Goal: Transaction & Acquisition: Obtain resource

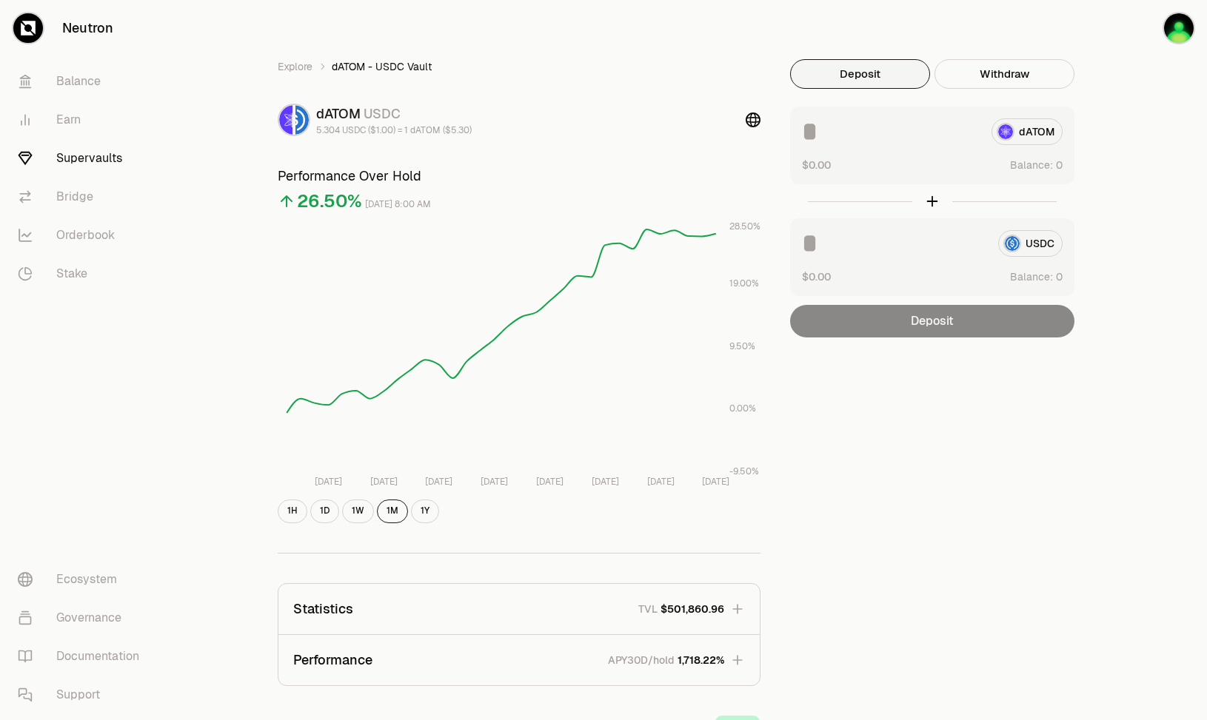
click at [787, 29] on div "Explore dATOM - USDC Vault dATOM USDC 5.304 USDC ($1.00) = 1 dATOM ($5.30) Perf…" at bounding box center [686, 479] width 888 height 958
click at [1048, 164] on button "Use Max" at bounding box center [1041, 165] width 42 height 15
type input "********"
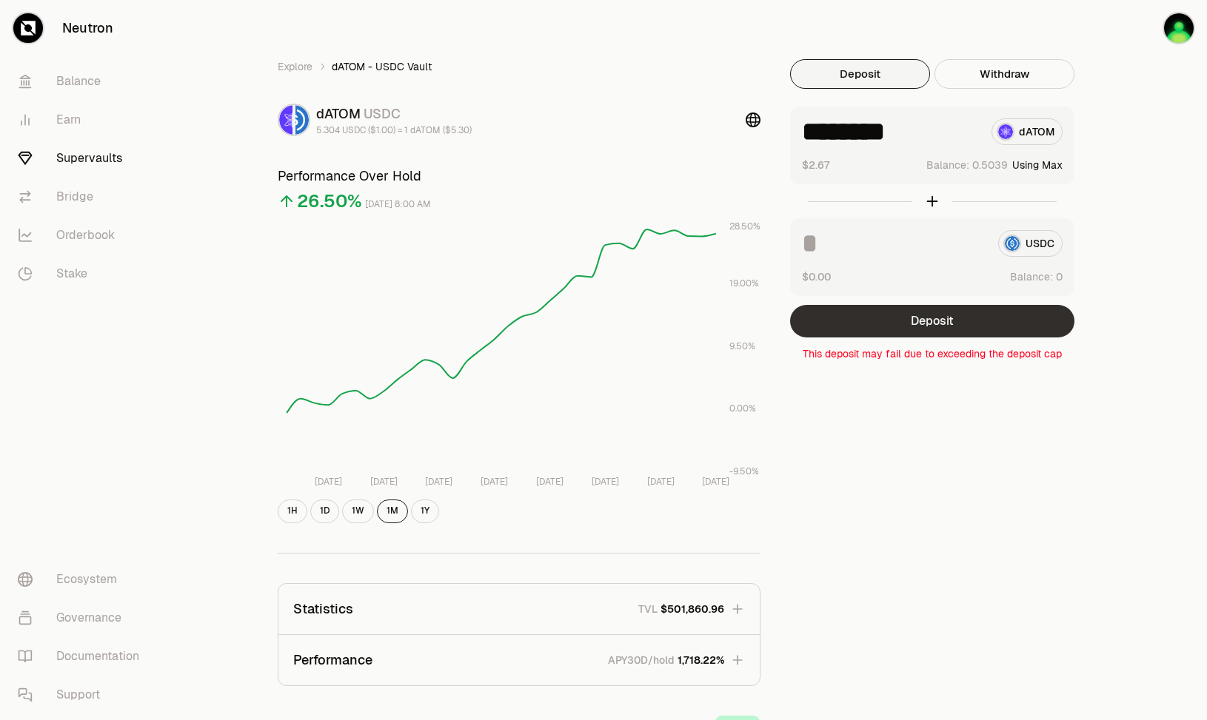
click at [962, 322] on button "Deposit" at bounding box center [932, 321] width 284 height 33
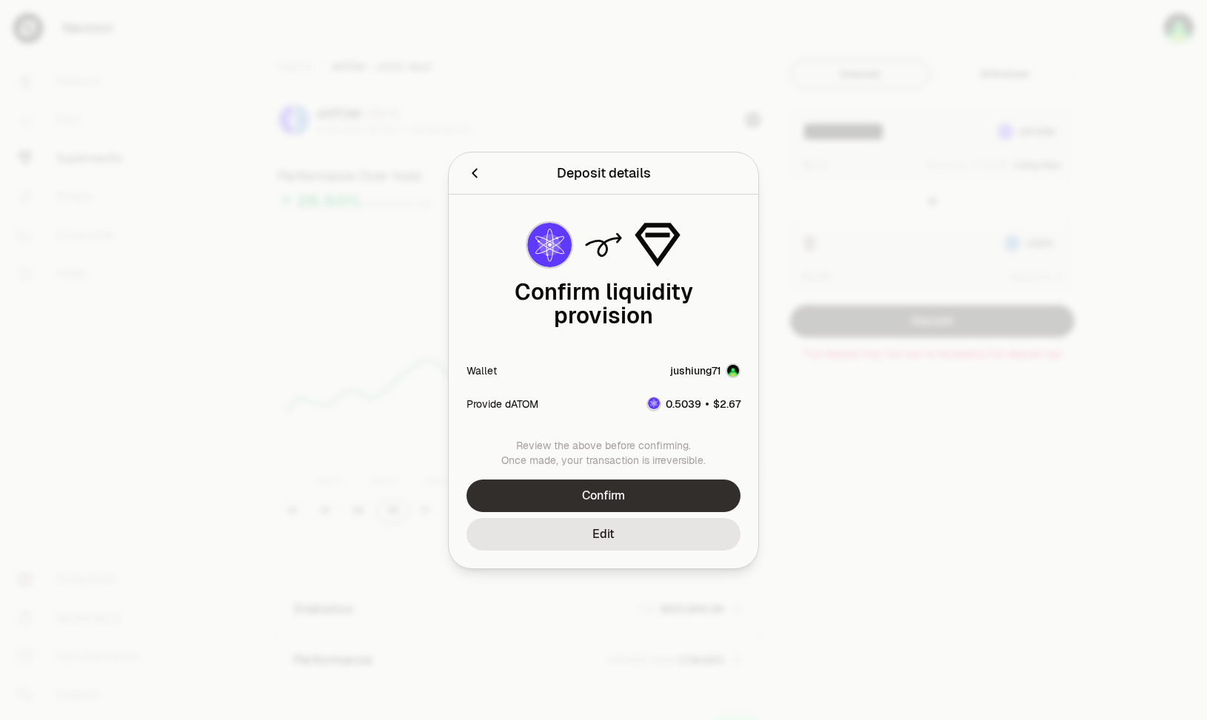
click at [643, 483] on button "Confirm" at bounding box center [603, 496] width 274 height 33
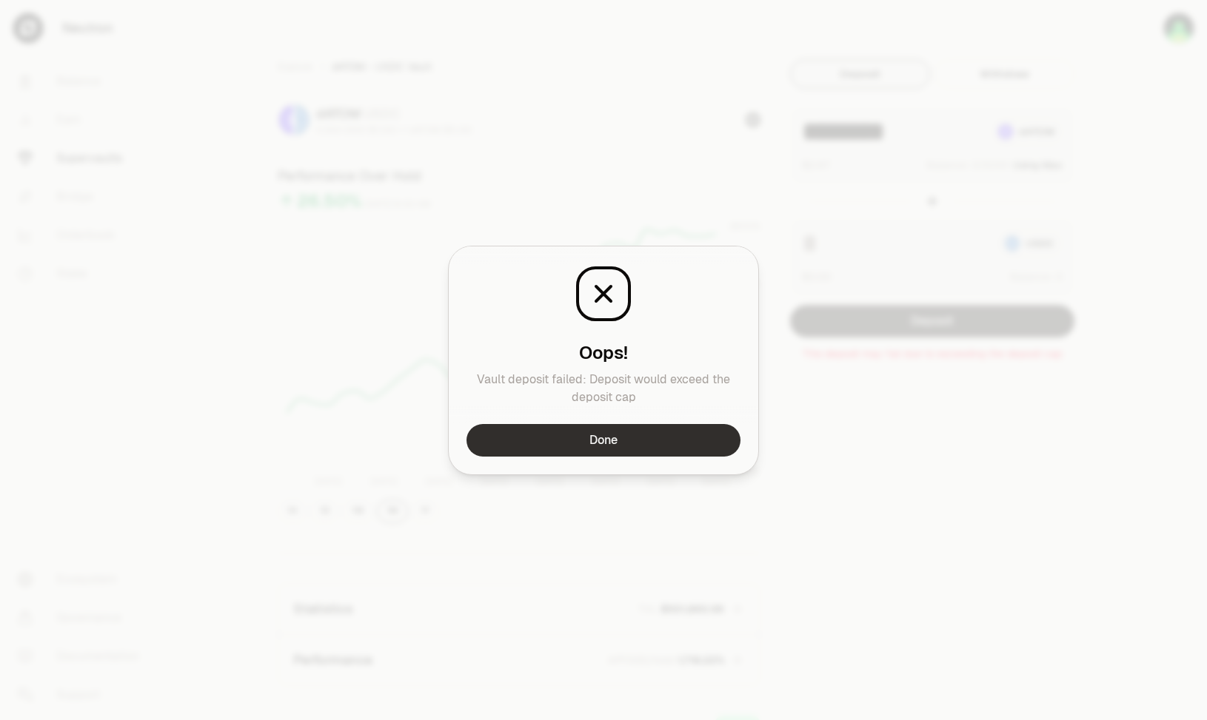
click at [656, 435] on button "Done" at bounding box center [603, 440] width 274 height 33
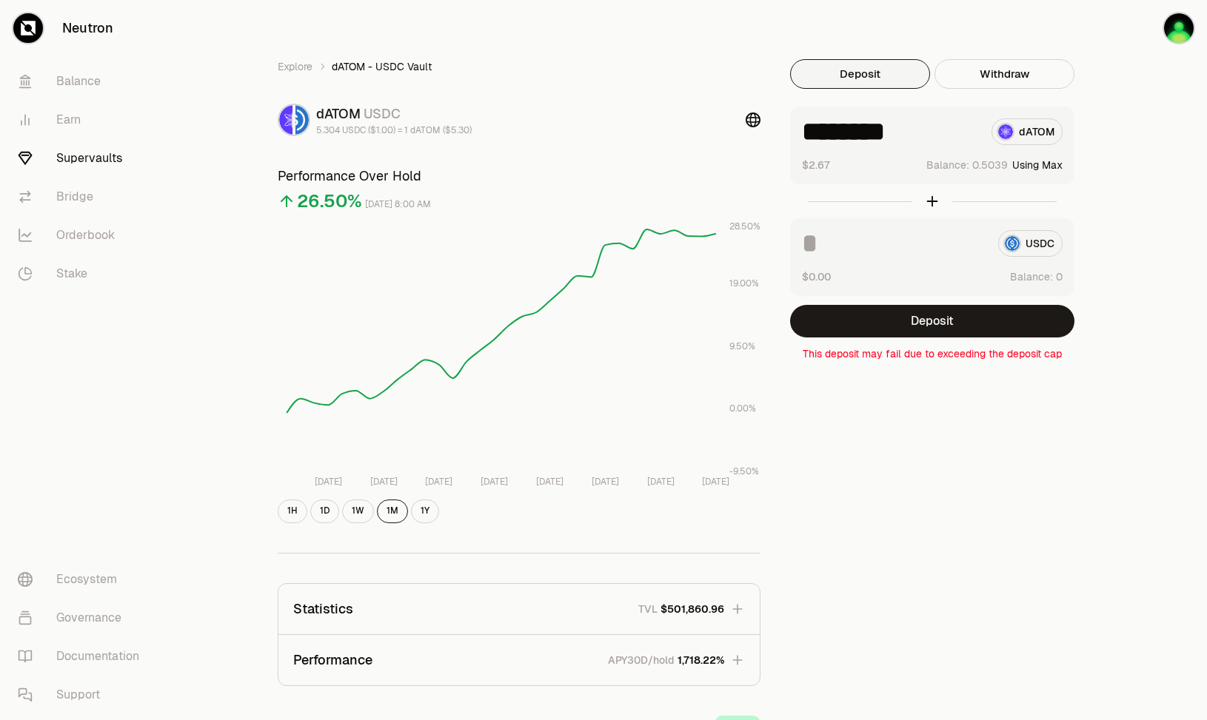
click at [103, 161] on link "Supervaults" at bounding box center [83, 158] width 154 height 38
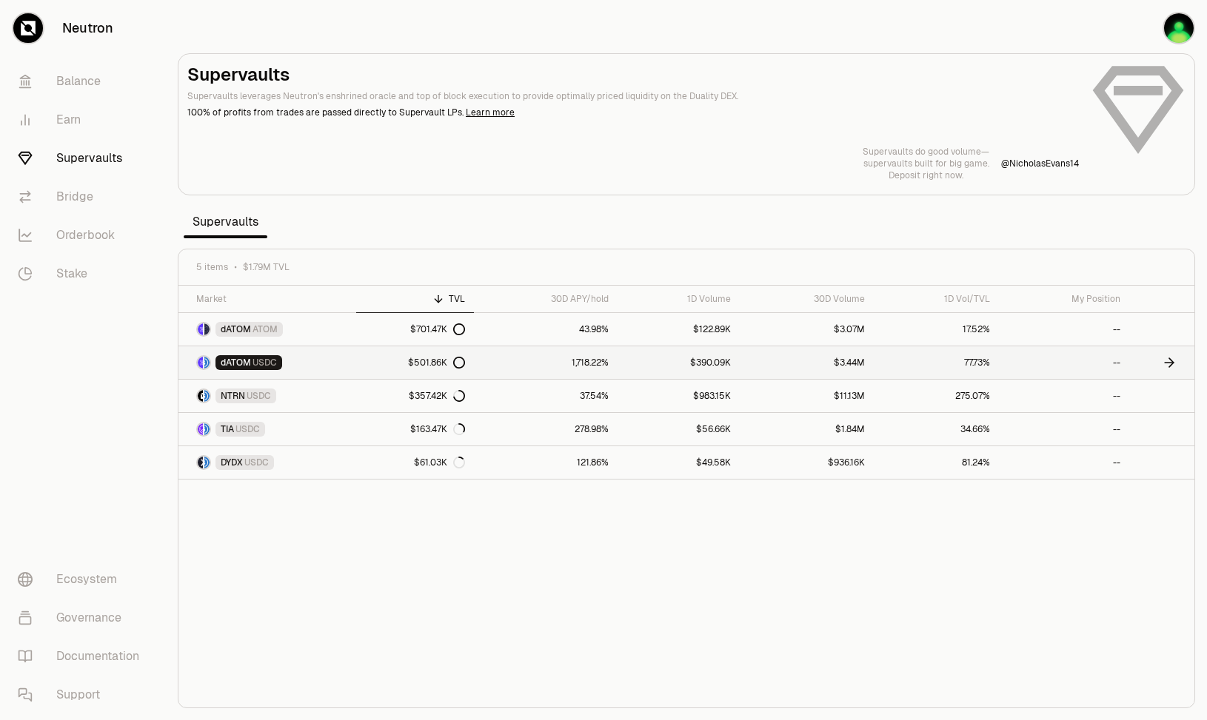
click at [262, 358] on span "USDC" at bounding box center [264, 363] width 24 height 12
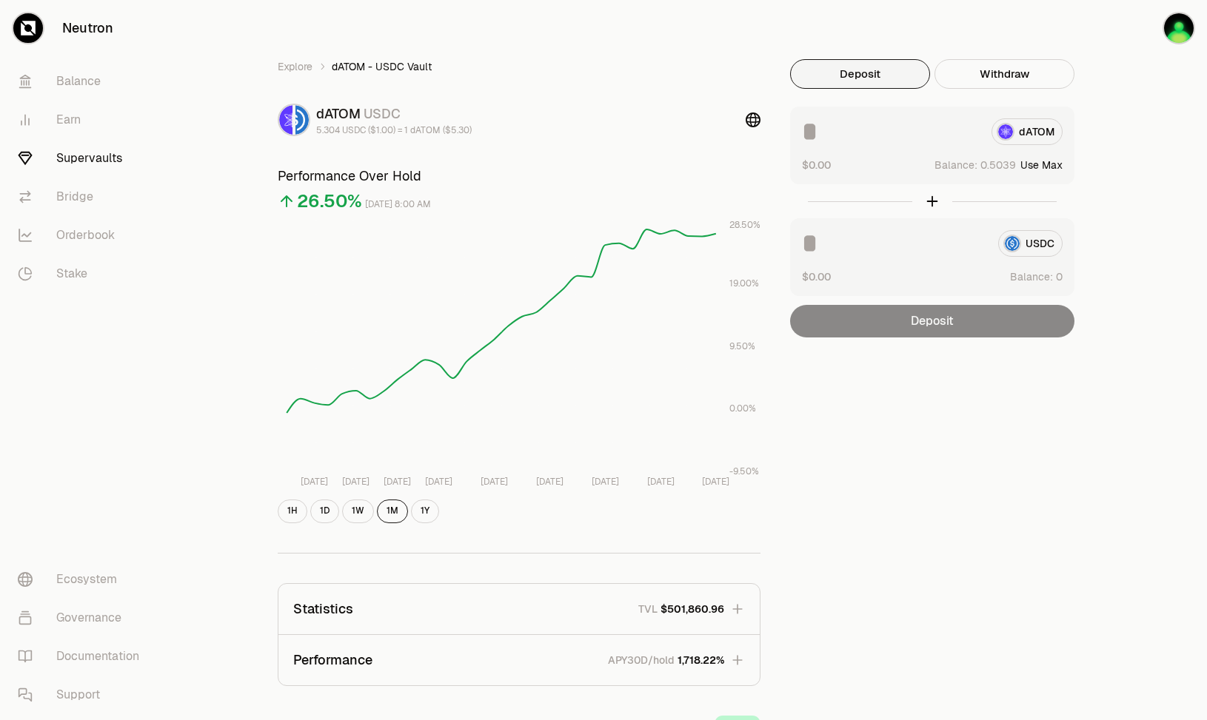
click at [1059, 162] on button "Use Max" at bounding box center [1041, 165] width 42 height 15
type input "********"
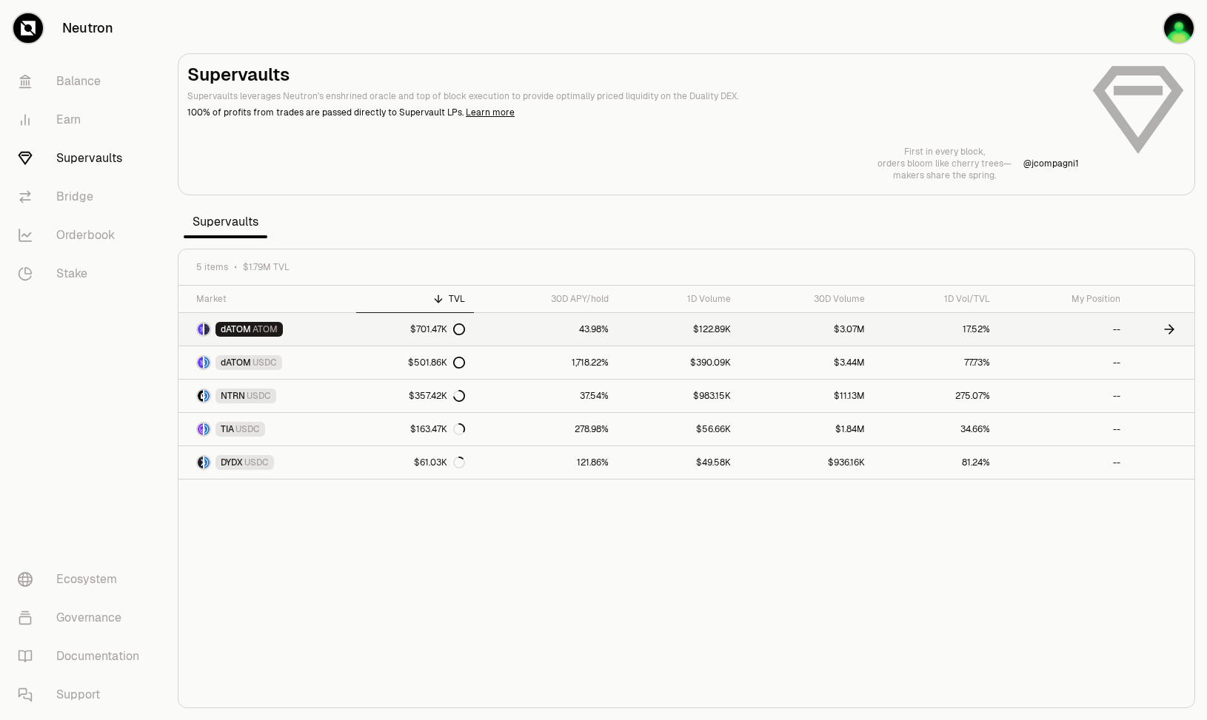
click at [241, 322] on div "dATOM ATOM" at bounding box center [248, 329] width 67 height 15
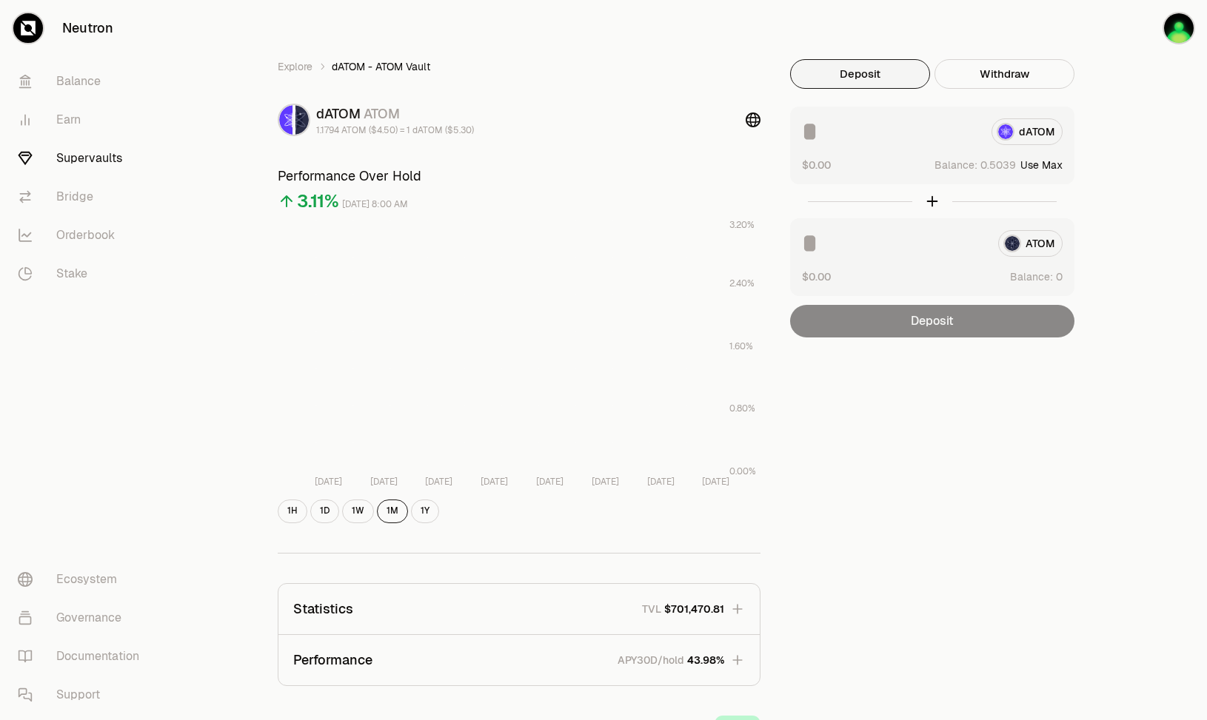
click at [1044, 165] on button "Use Max" at bounding box center [1041, 165] width 42 height 15
type input "********"
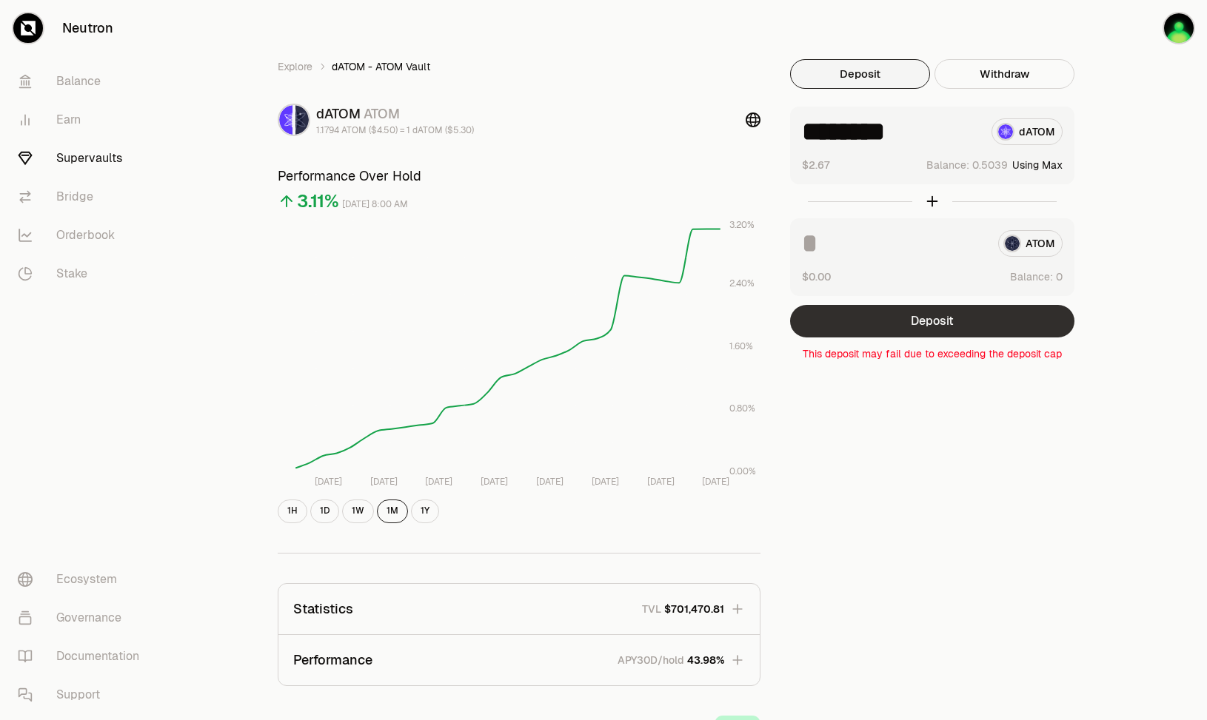
click at [936, 323] on button "Deposit" at bounding box center [932, 321] width 284 height 33
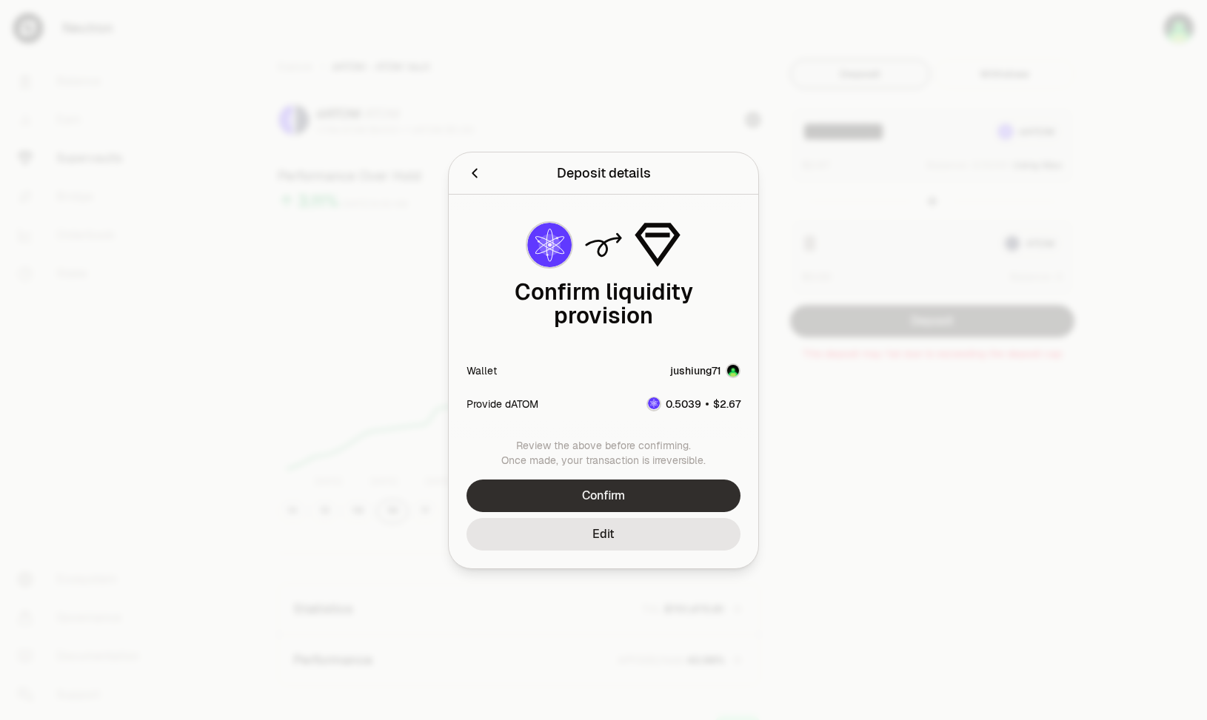
click at [623, 480] on button "Confirm" at bounding box center [603, 496] width 274 height 33
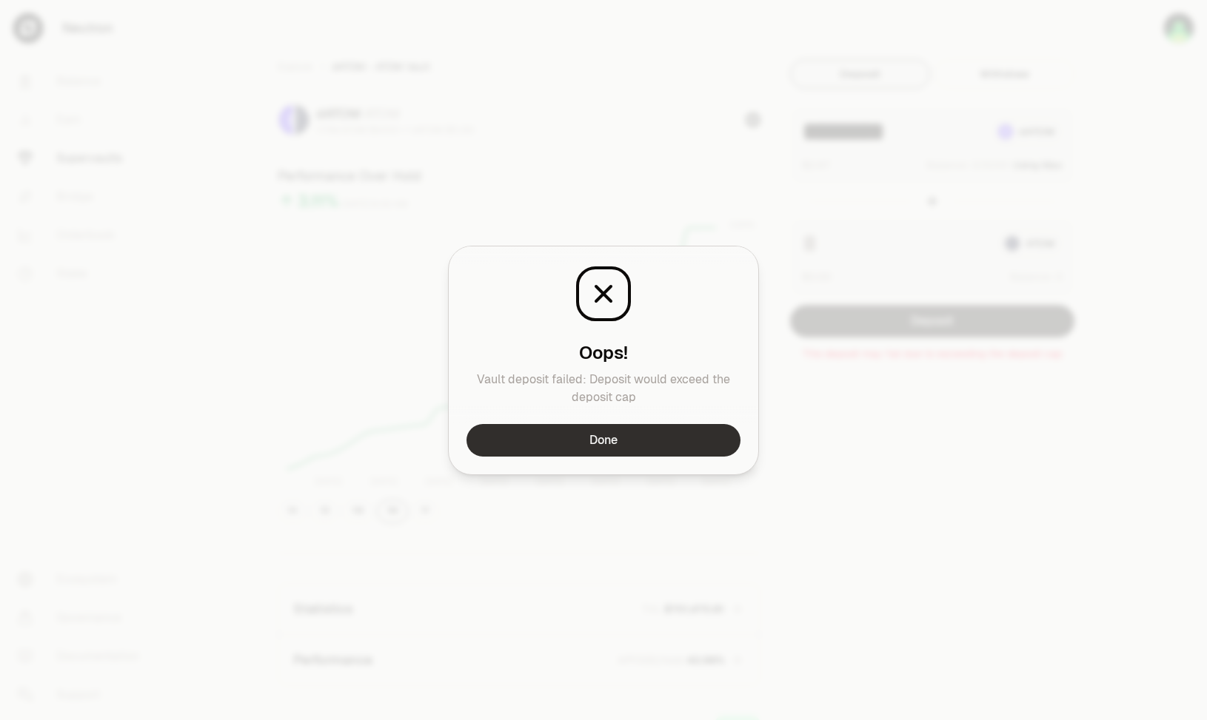
click at [643, 445] on button "Done" at bounding box center [603, 440] width 274 height 33
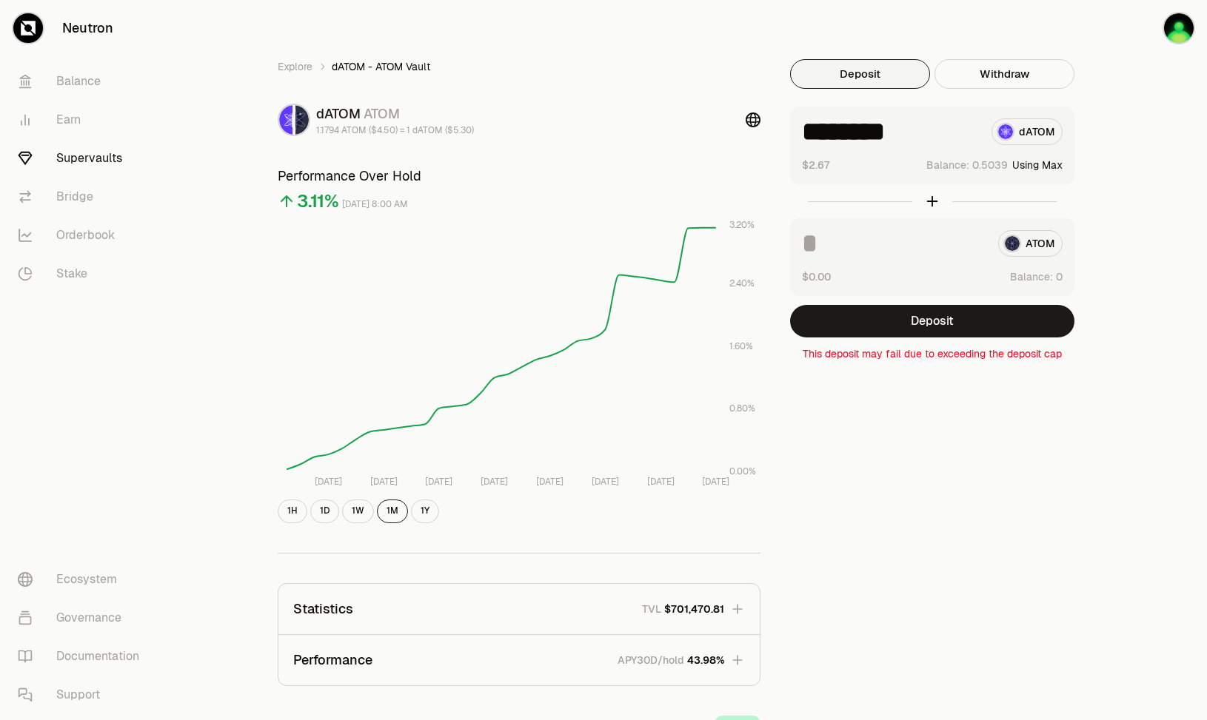
click at [893, 401] on div "Explore dATOM - ATOM Vault dATOM ATOM 1.1794 ATOM ($4.50) = 1 dATOM ($5.30) Per…" at bounding box center [686, 478] width 853 height 839
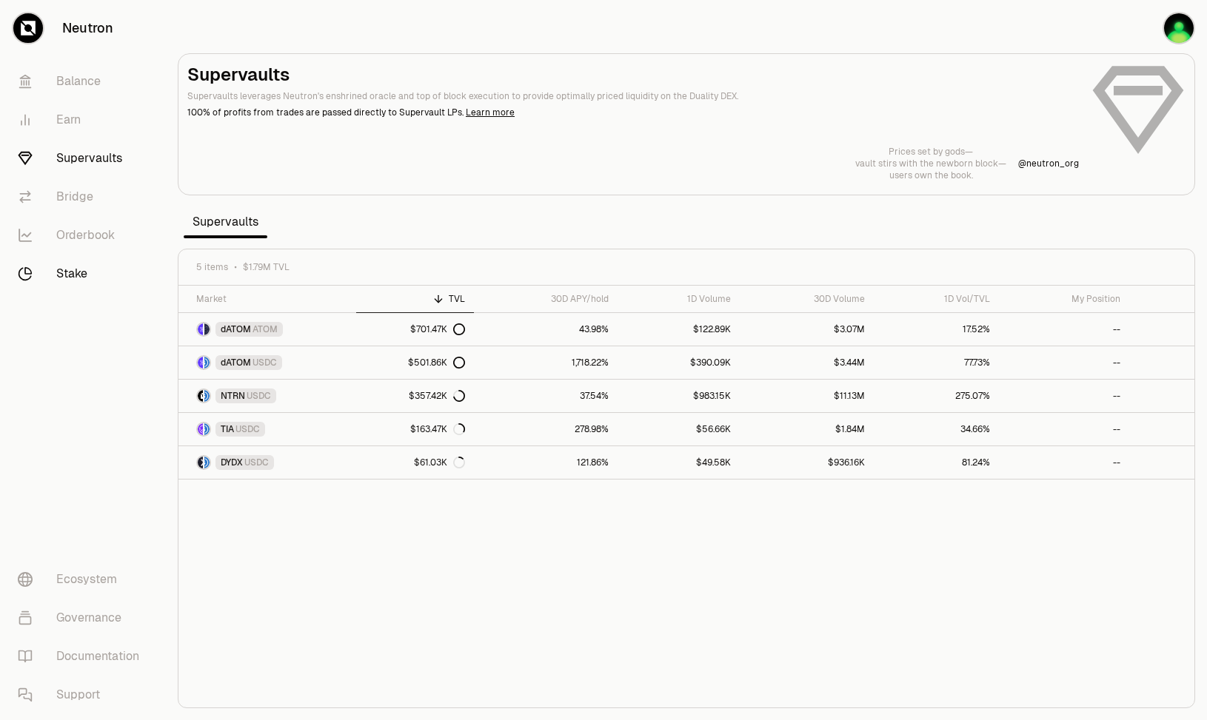
click at [90, 271] on link "Stake" at bounding box center [83, 274] width 154 height 38
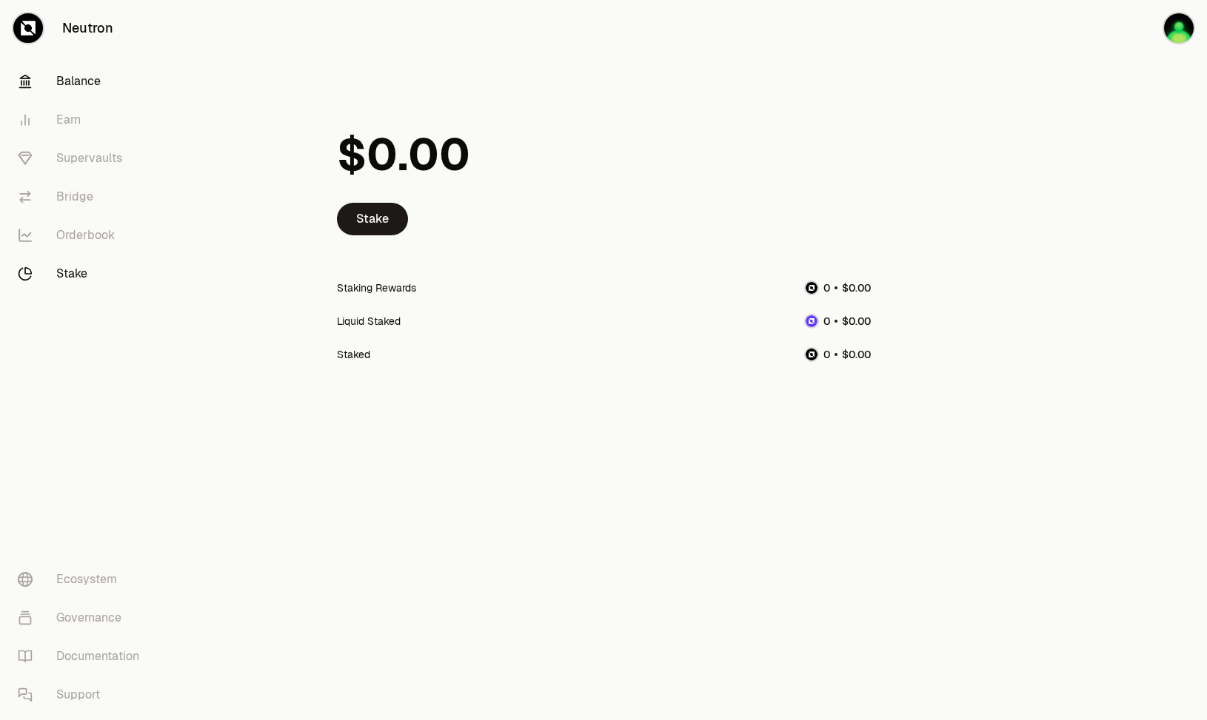
click at [73, 81] on link "Balance" at bounding box center [83, 81] width 154 height 38
click at [71, 169] on link "Supervaults" at bounding box center [83, 158] width 154 height 38
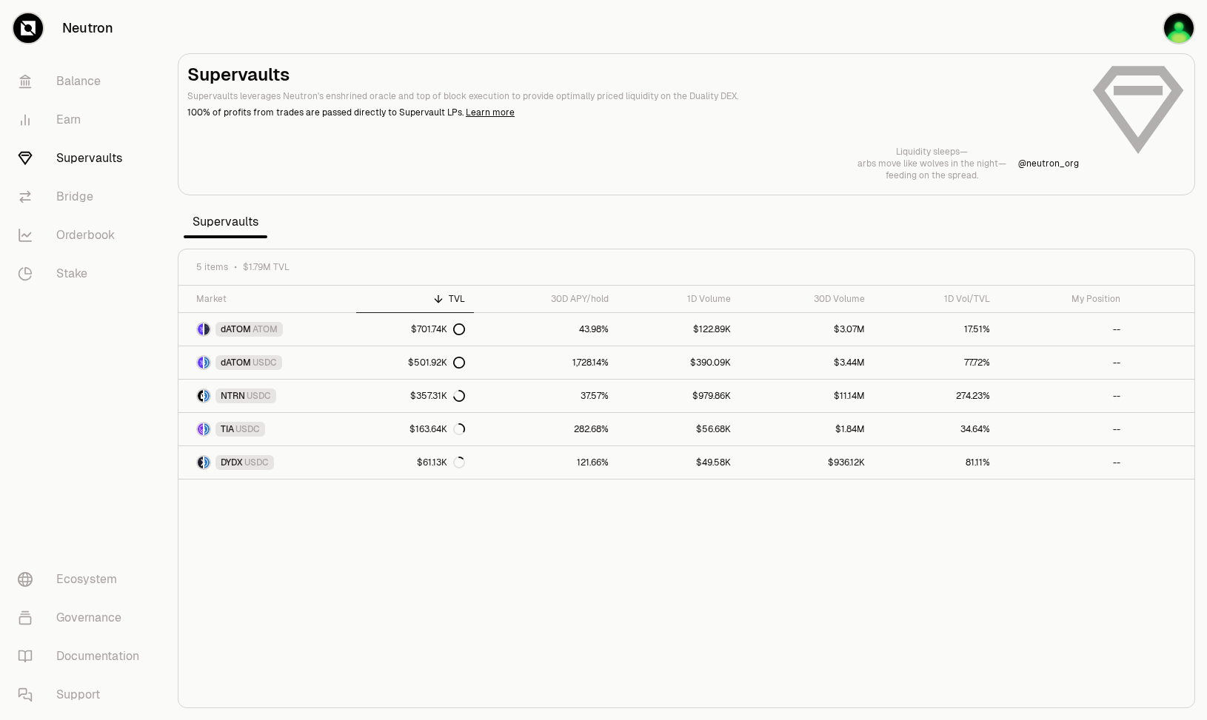
click at [708, 142] on div "Supervaults Supervaults leverages Neutron's enshrined oracle and top of block e…" at bounding box center [686, 122] width 998 height 118
click at [264, 359] on span "USDC" at bounding box center [264, 363] width 24 height 12
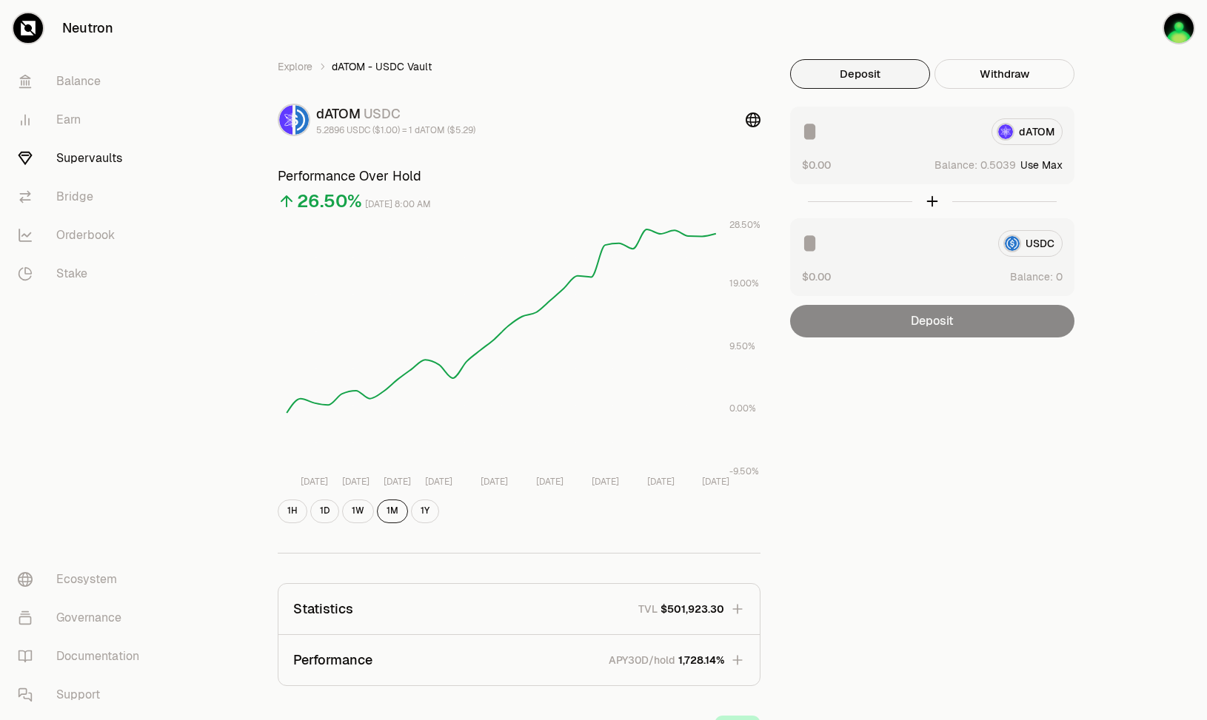
click at [1039, 167] on button "Use Max" at bounding box center [1041, 165] width 42 height 15
type input "********"
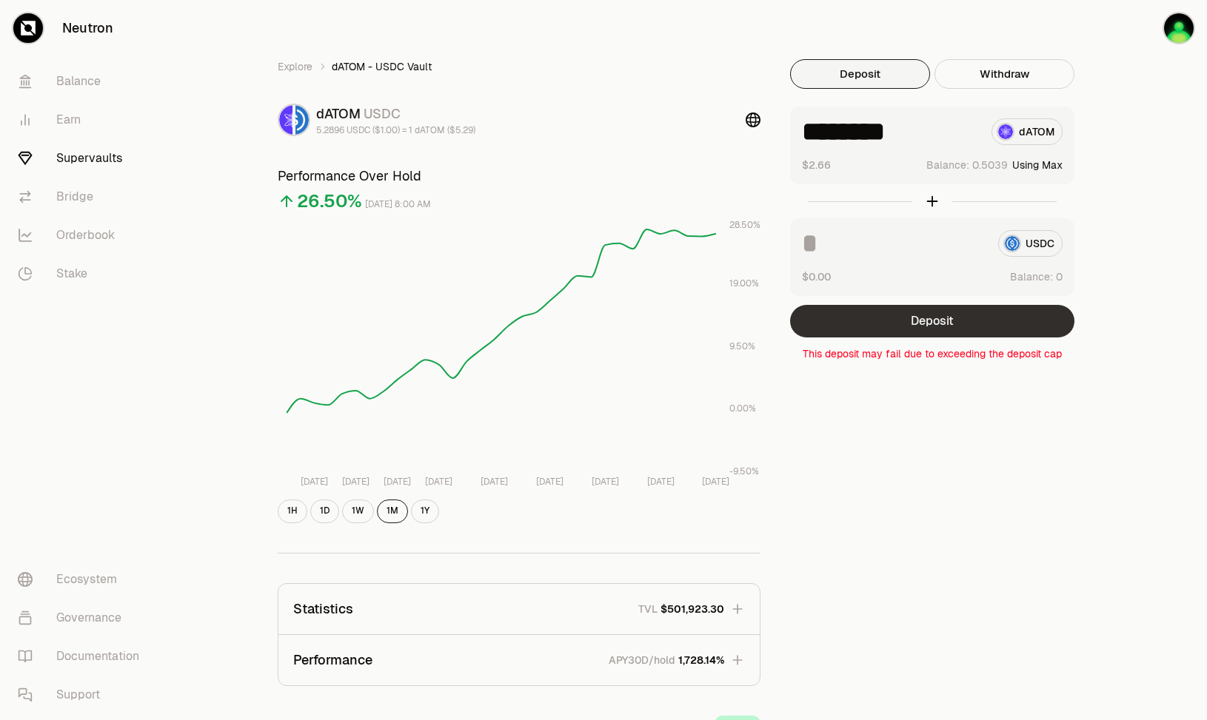
click at [948, 315] on button "Deposit" at bounding box center [932, 321] width 284 height 33
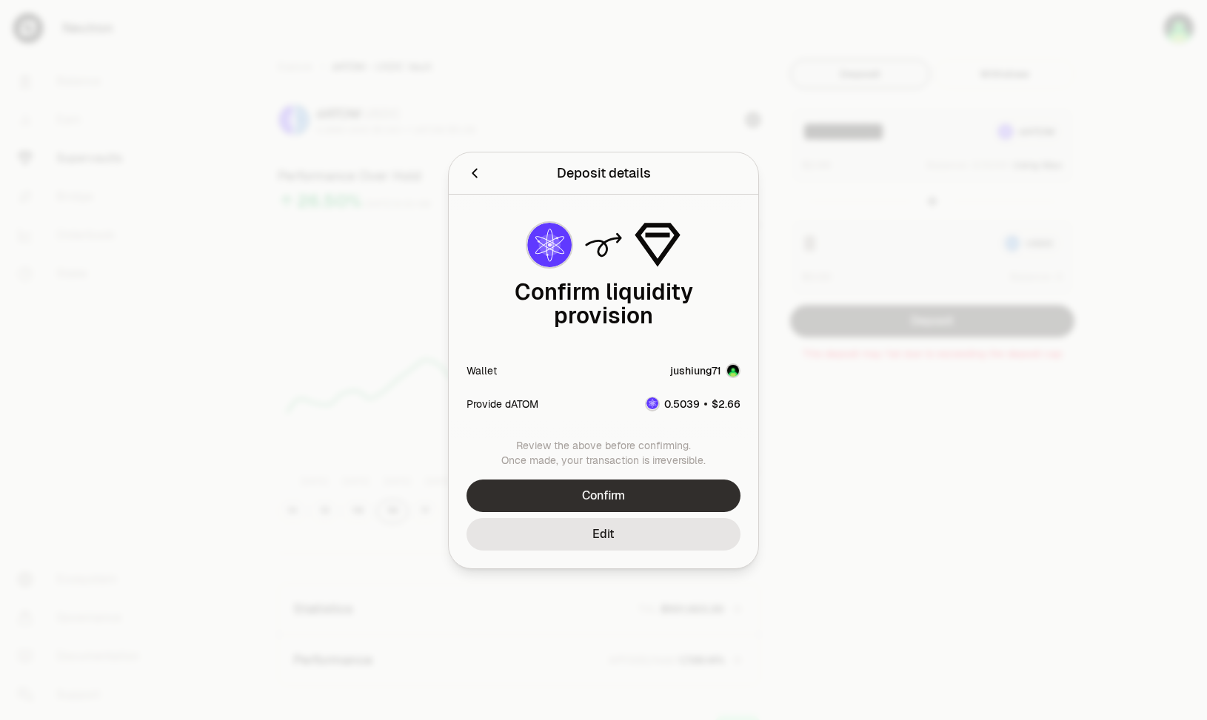
click at [625, 492] on button "Confirm" at bounding box center [603, 496] width 274 height 33
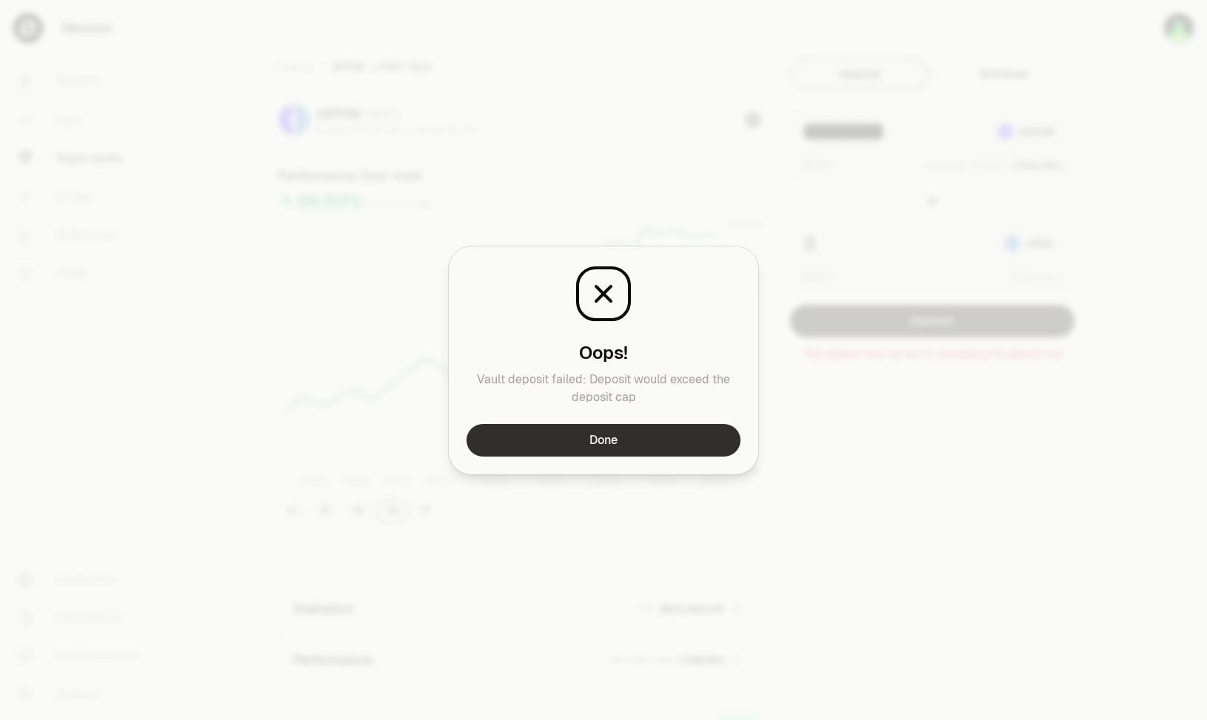
click at [680, 437] on button "Done" at bounding box center [603, 440] width 274 height 33
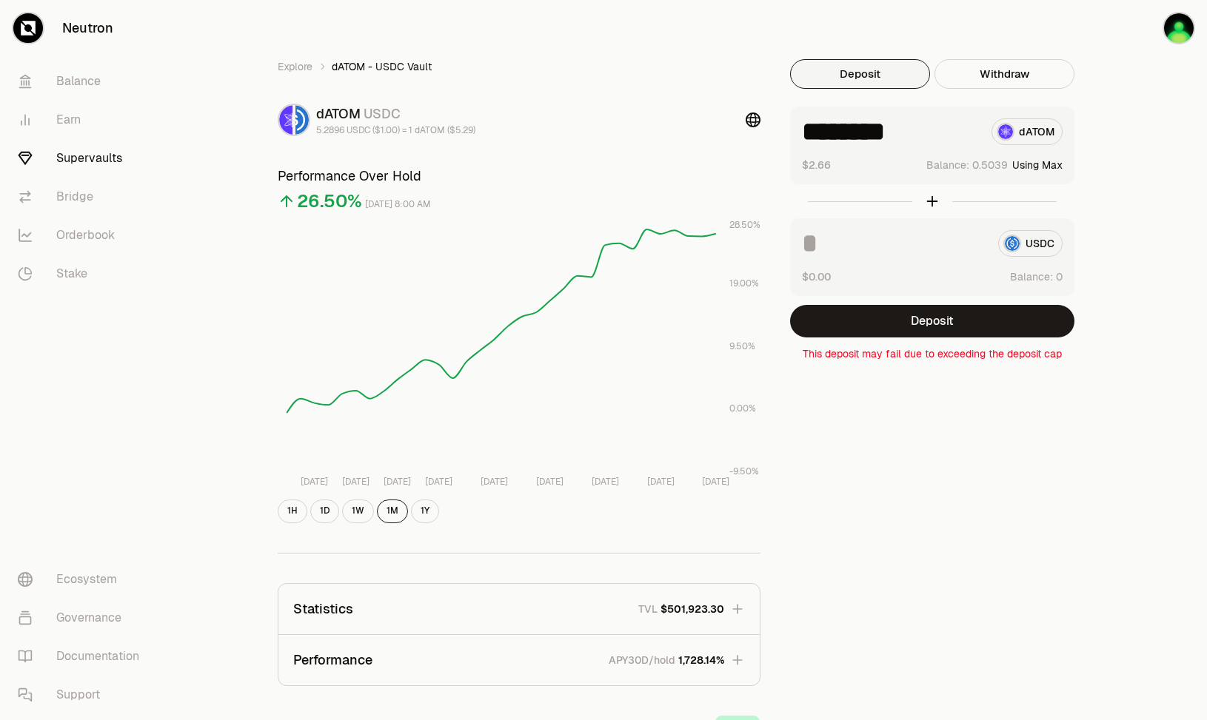
click at [918, 409] on div "Explore dATOM - USDC Vault dATOM USDC 5.2896 USDC ($1.00) = 1 dATOM ($5.29) Per…" at bounding box center [686, 478] width 853 height 839
